Goal: Task Accomplishment & Management: Complete application form

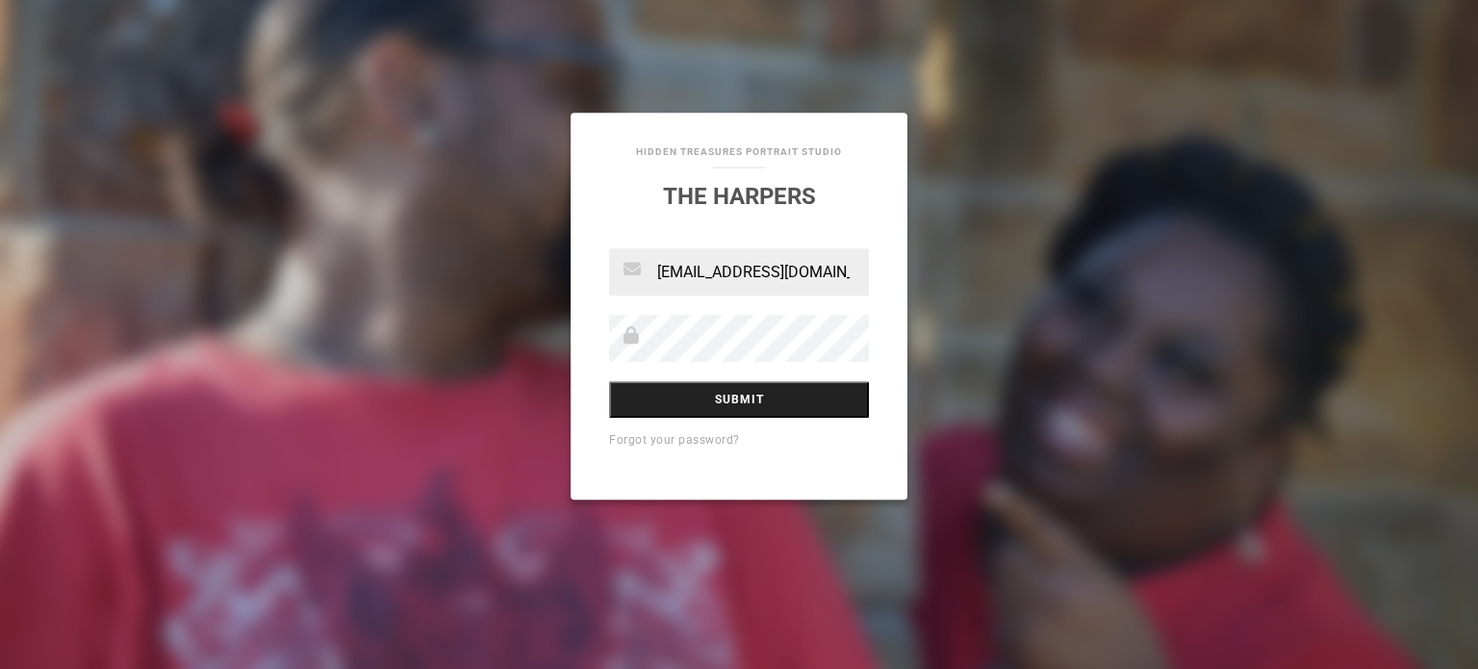
click at [715, 411] on input "Submit" at bounding box center [739, 399] width 260 height 37
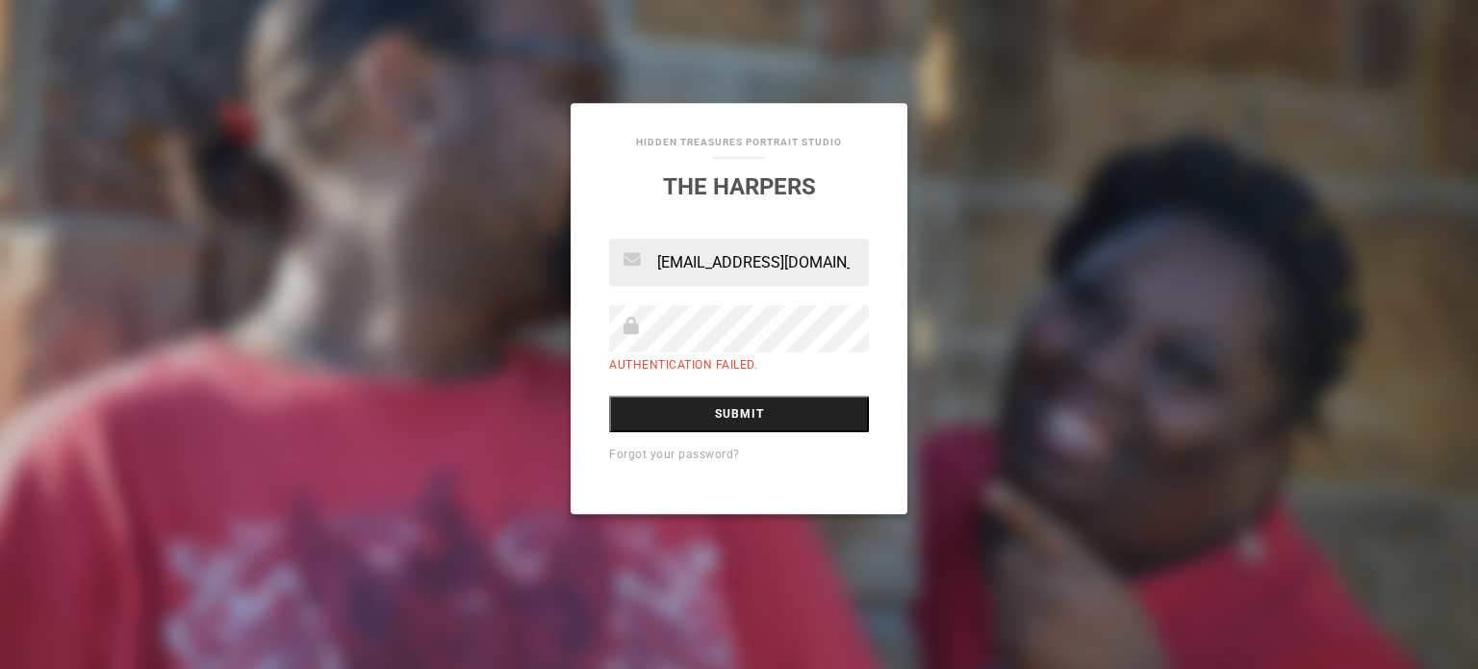
click at [724, 418] on input "Submit" at bounding box center [739, 413] width 260 height 37
click at [1197, 280] on div "Hidden Treasures Portrait Studio The Harpers hiddentreasuresportraitstudio@gmai…" at bounding box center [739, 334] width 1478 height 669
